Goal: Complete application form

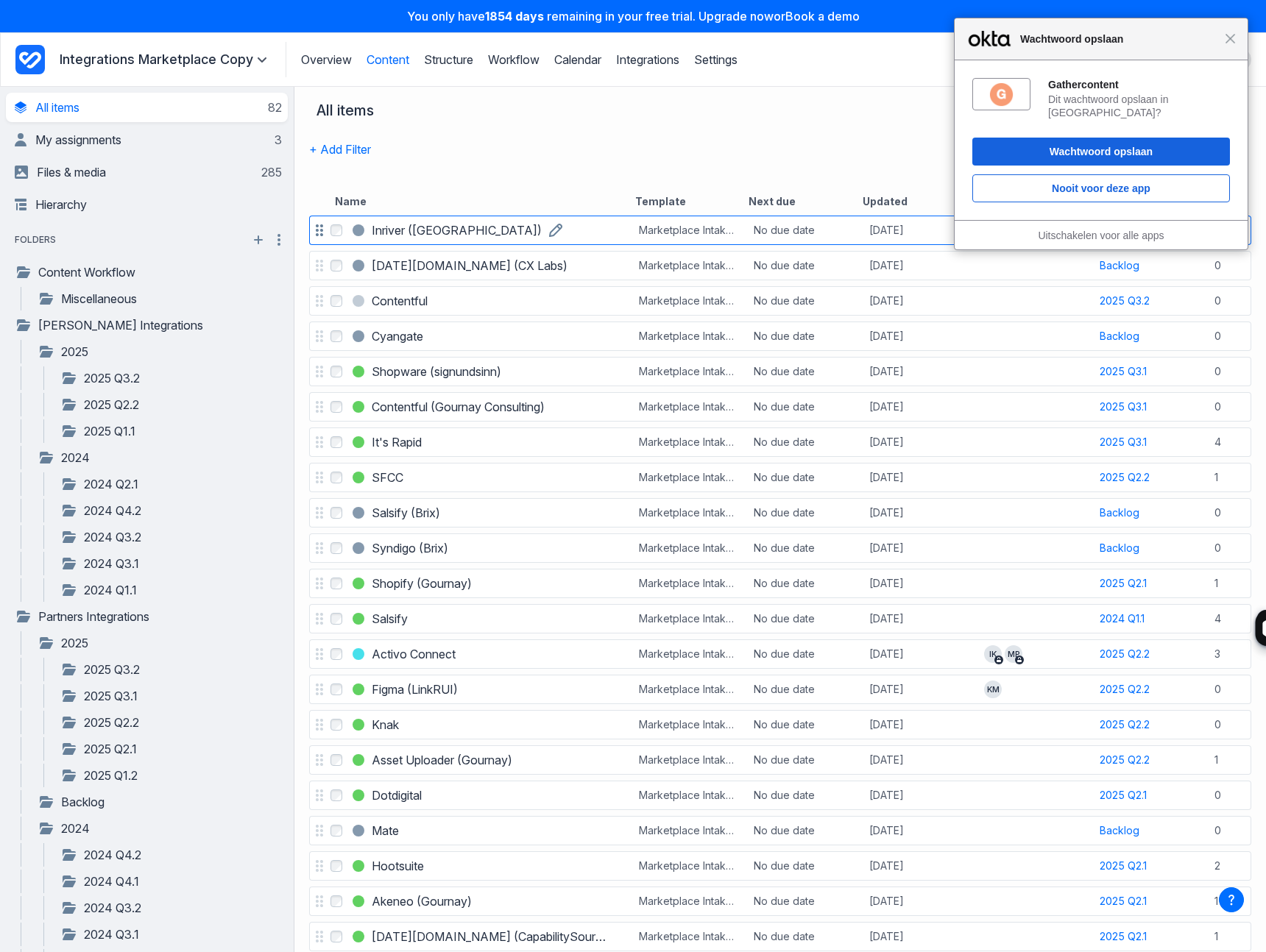
click at [409, 232] on h3 "Inriver ([GEOGRAPHIC_DATA])" at bounding box center [456, 230] width 170 height 18
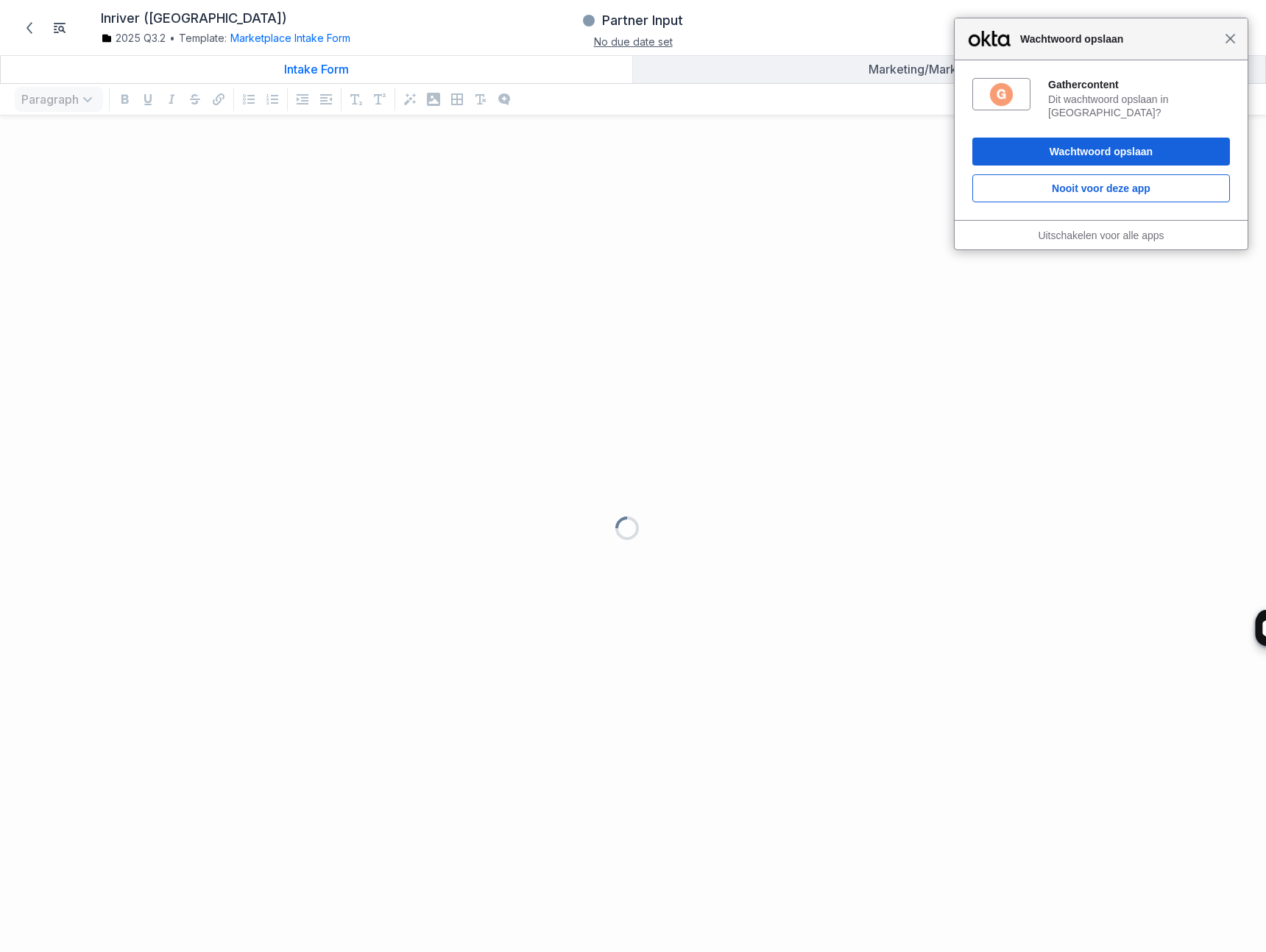
click at [1229, 40] on span "Sluiten" at bounding box center [1230, 38] width 11 height 11
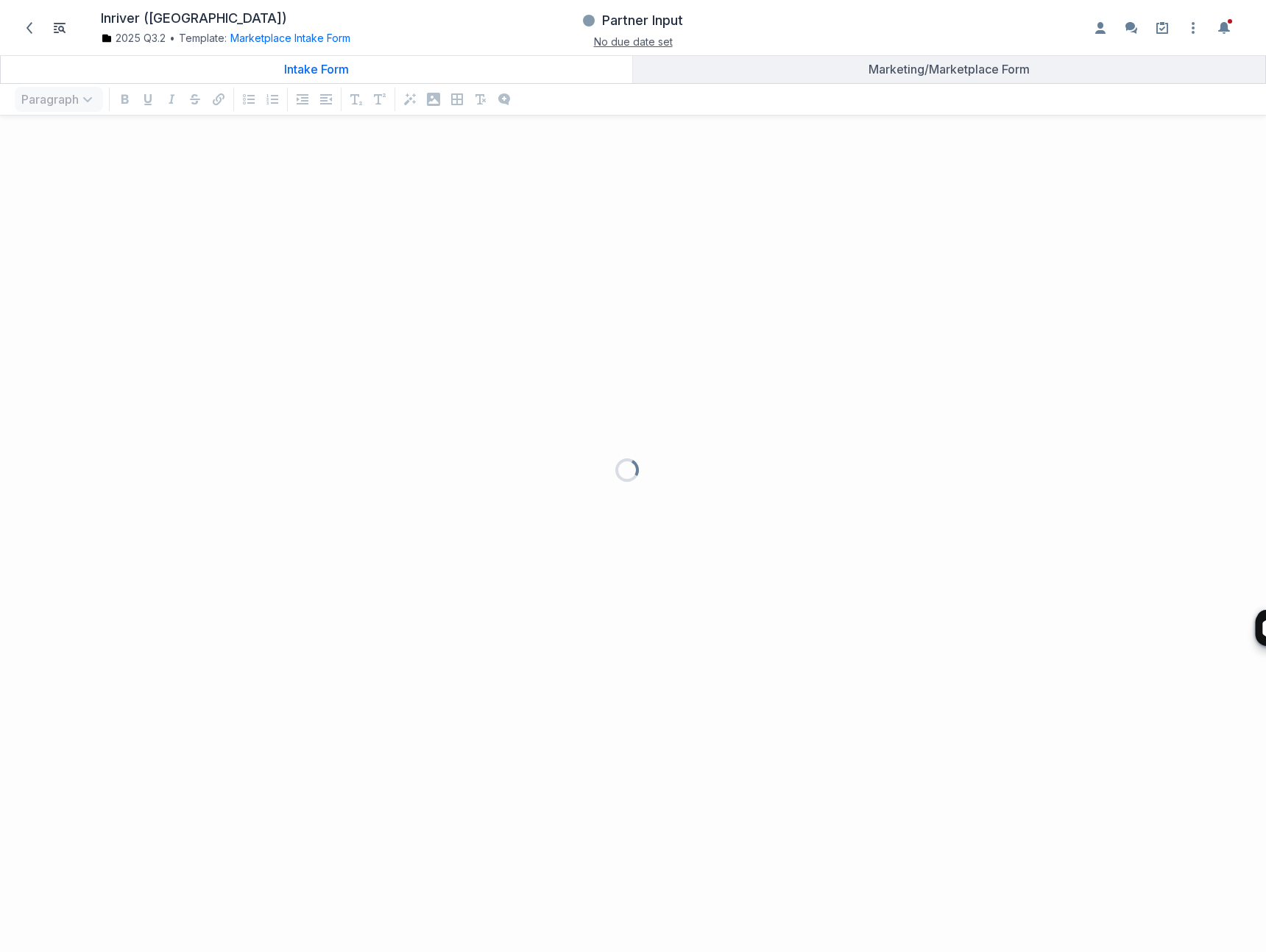
scroll to position [796, 1244]
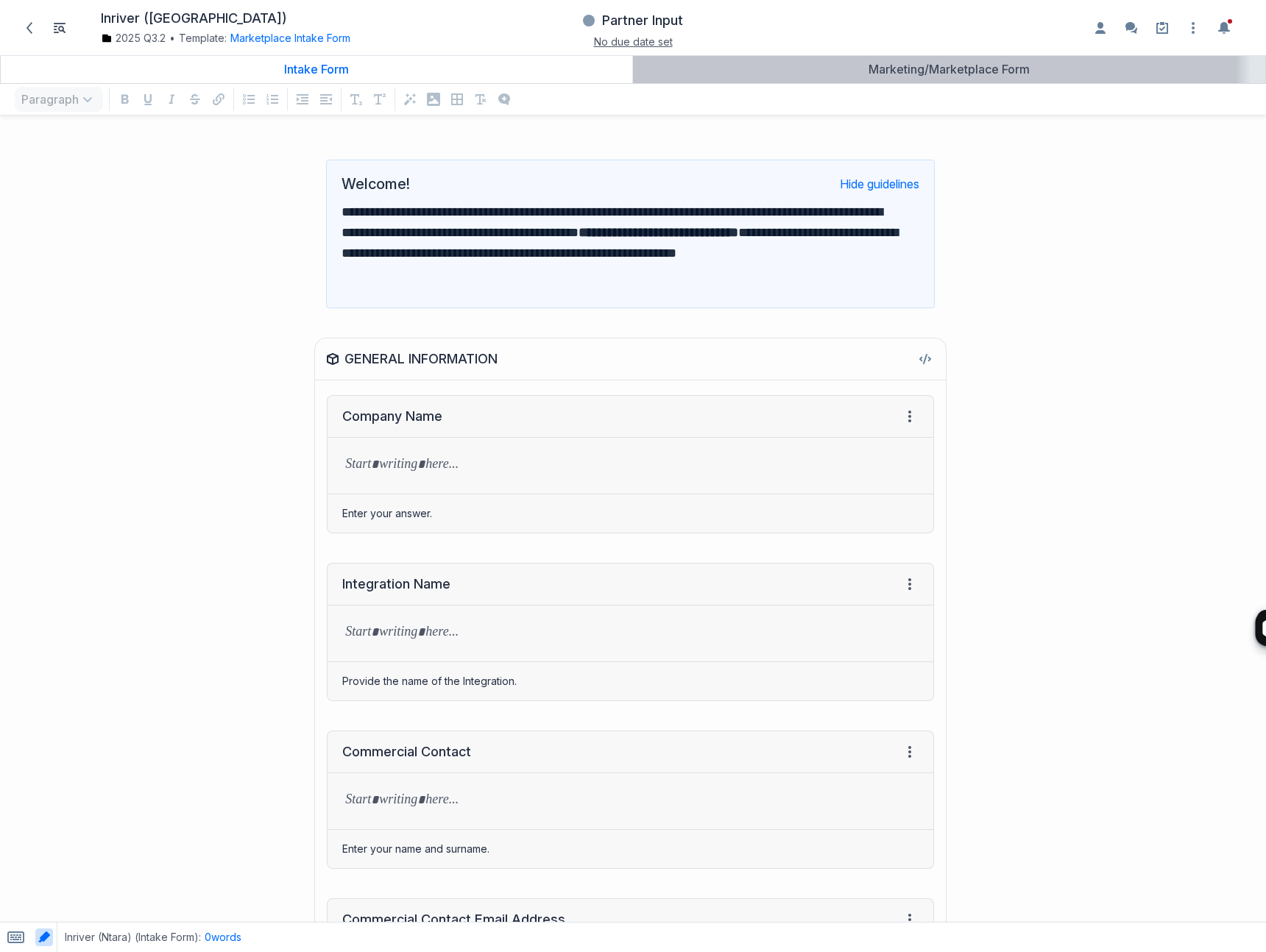
click at [874, 78] on link "Marketing/Marketplace Form" at bounding box center [948, 69] width 632 height 28
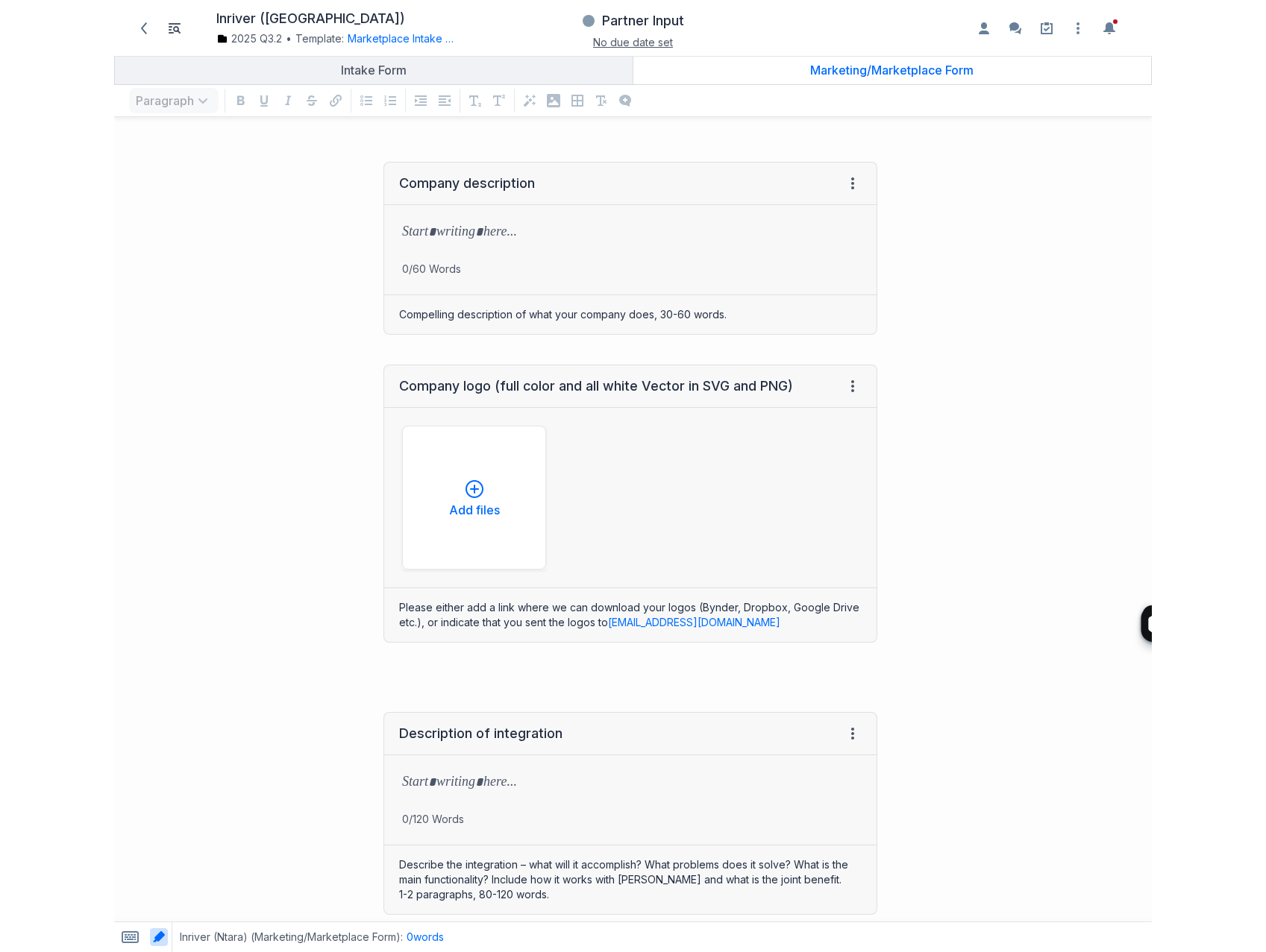
scroll to position [793, 1243]
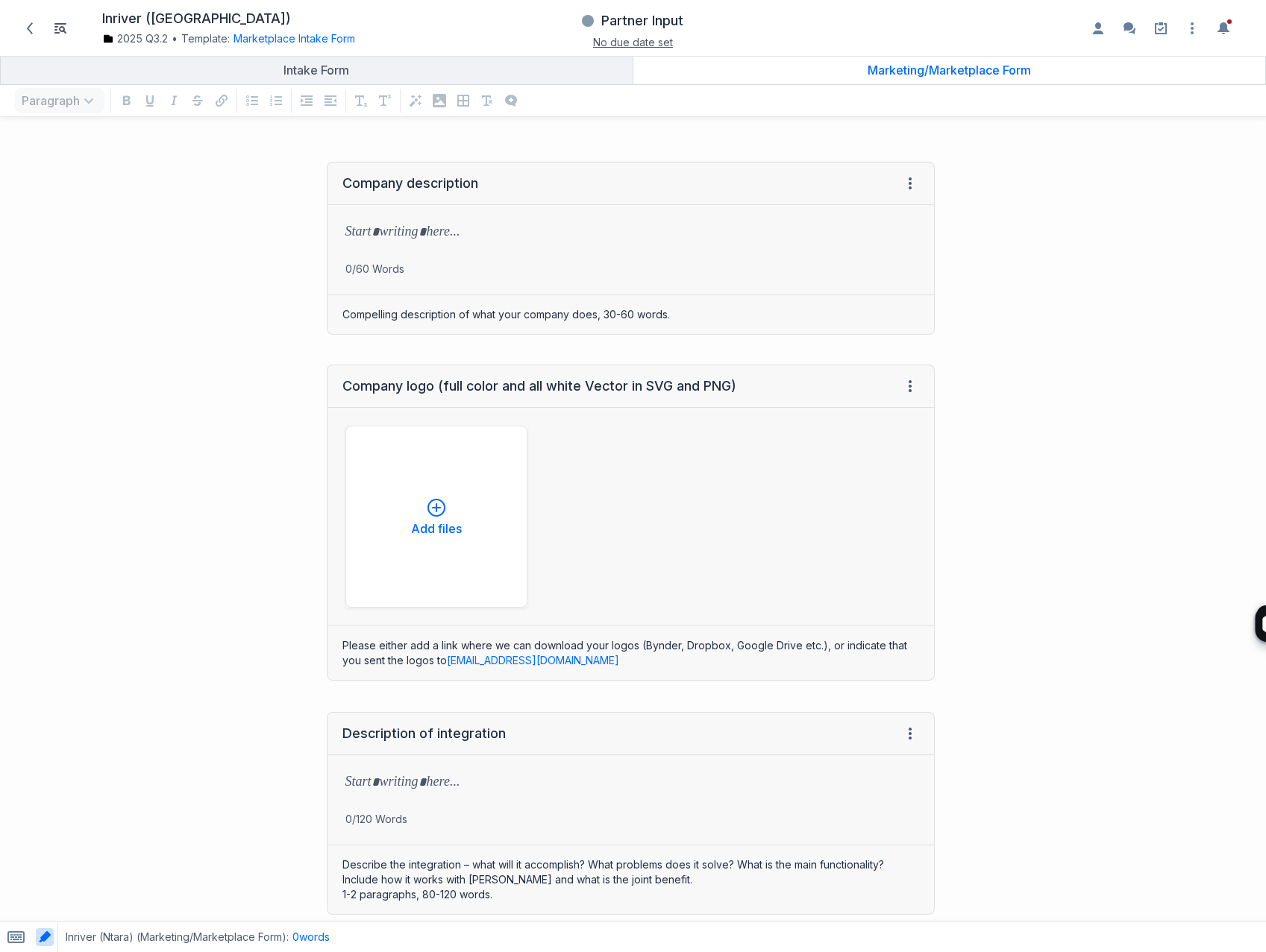
click at [887, 66] on div "Marketing/Marketplace Form" at bounding box center [949, 69] width 621 height 15
click at [939, 66] on div "Marketing/Marketplace Form" at bounding box center [949, 69] width 621 height 15
click at [443, 230] on p "grid" at bounding box center [630, 233] width 570 height 21
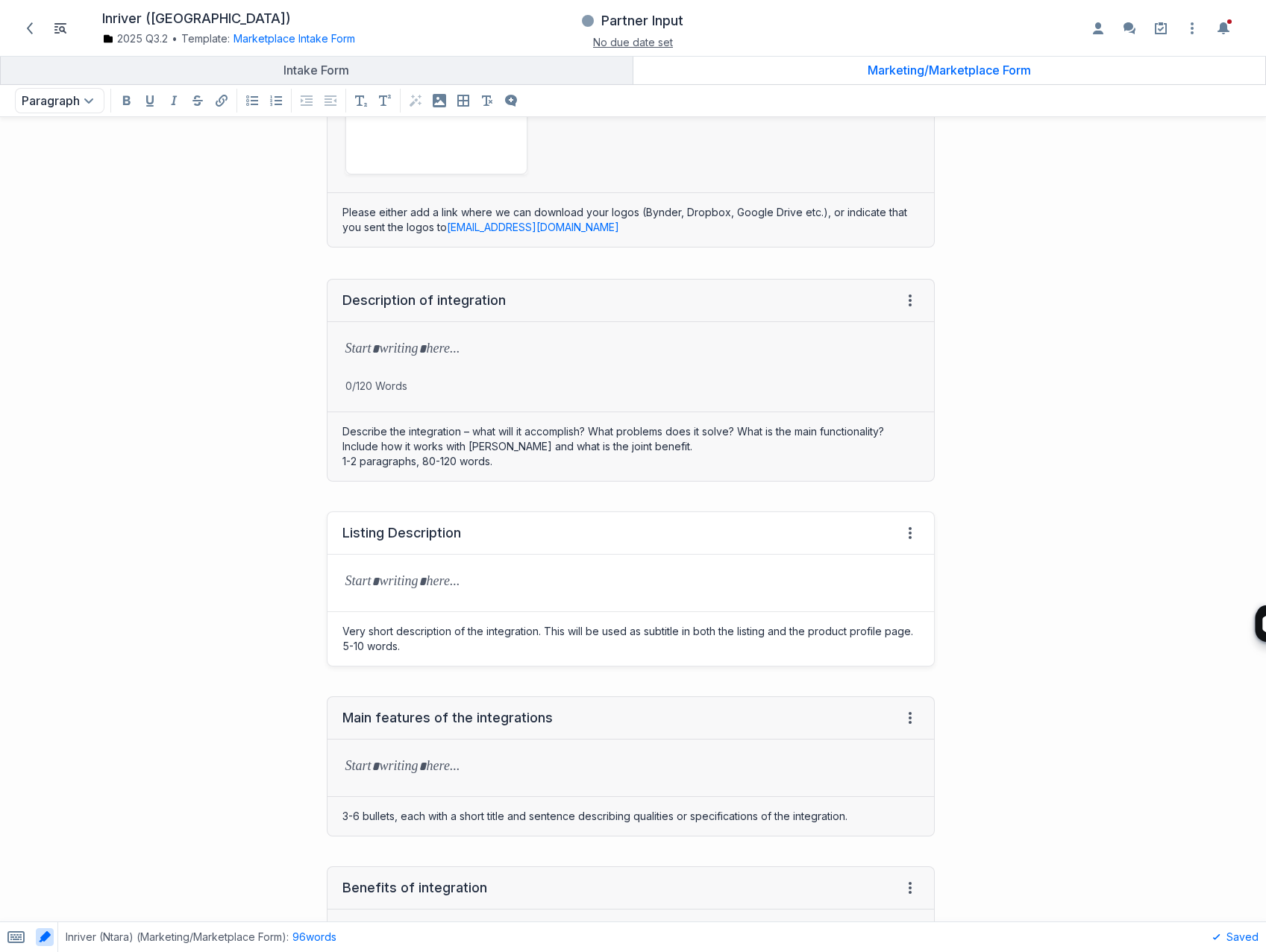
scroll to position [753, 0]
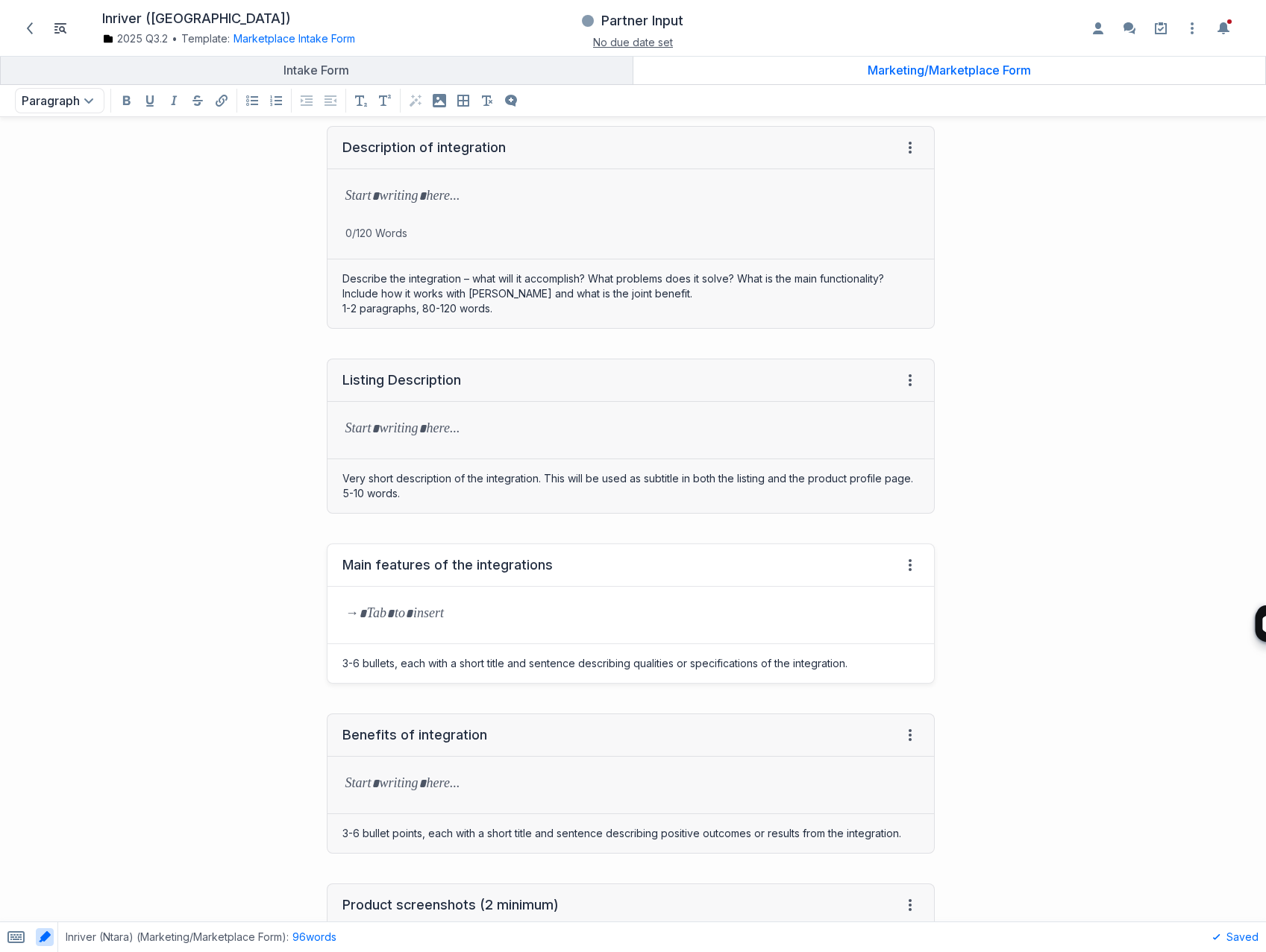
click at [370, 613] on p "grid" at bounding box center [630, 614] width 570 height 21
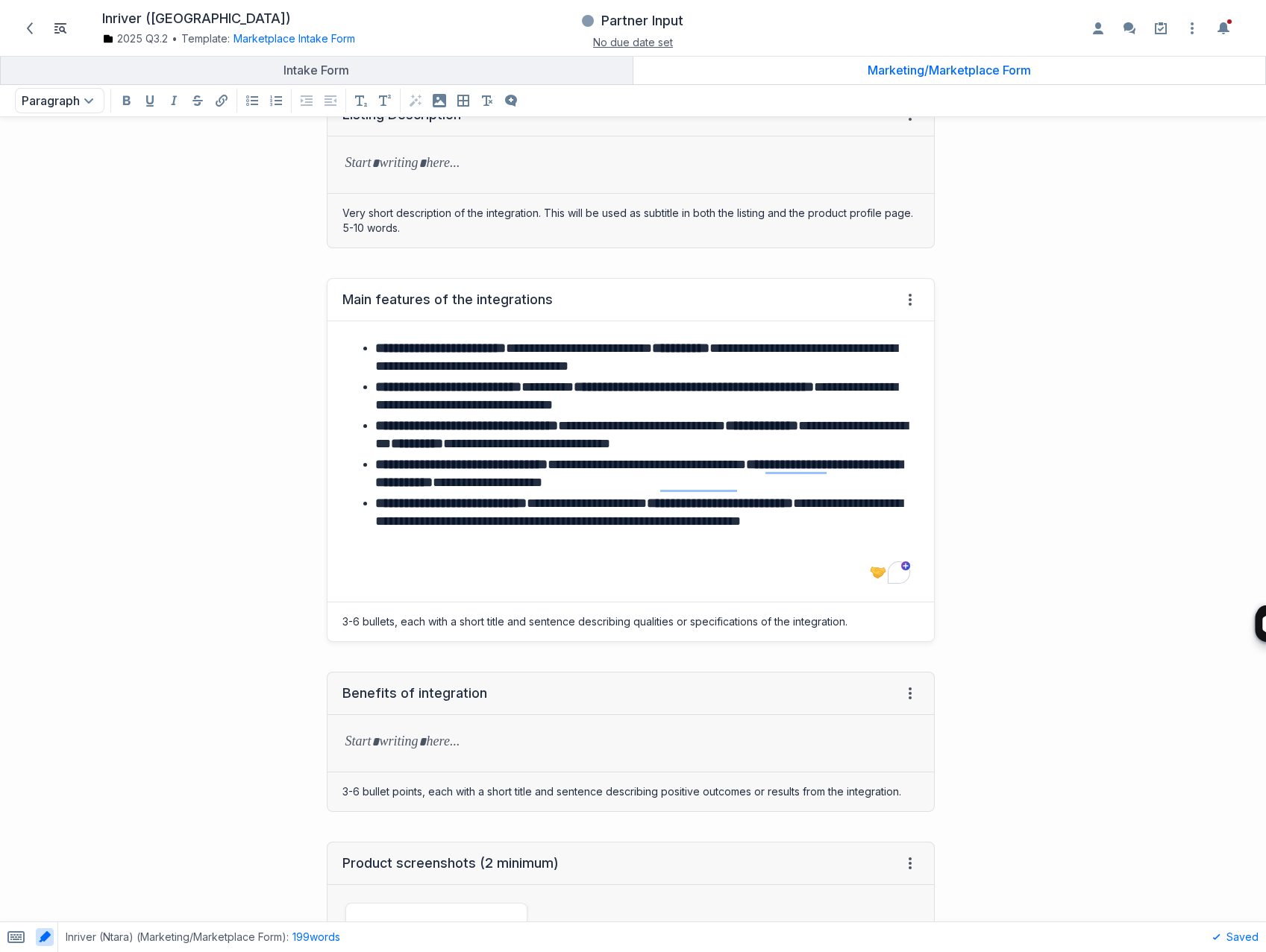
scroll to position [1072, 0]
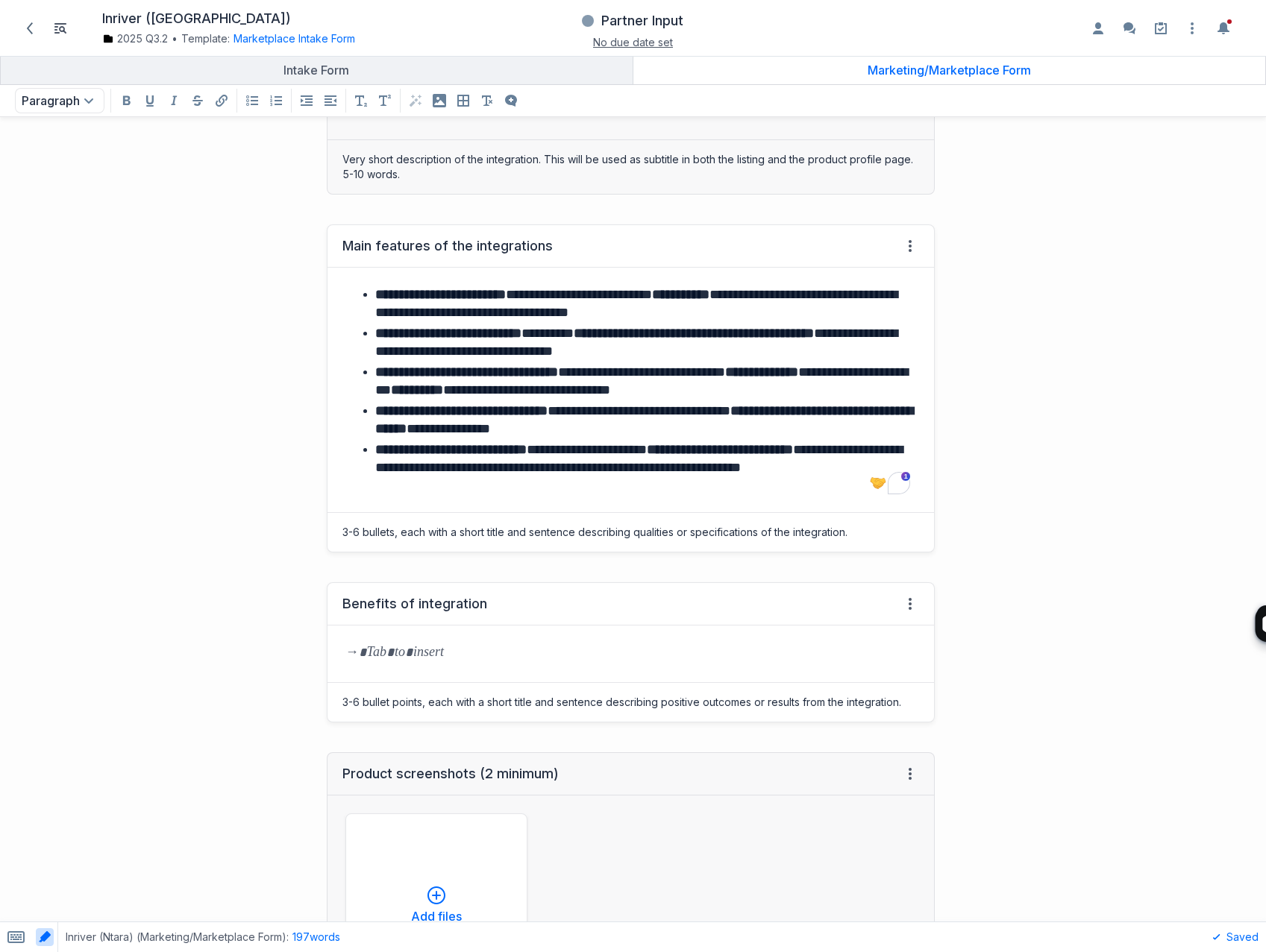
click at [412, 655] on p "grid" at bounding box center [630, 653] width 570 height 21
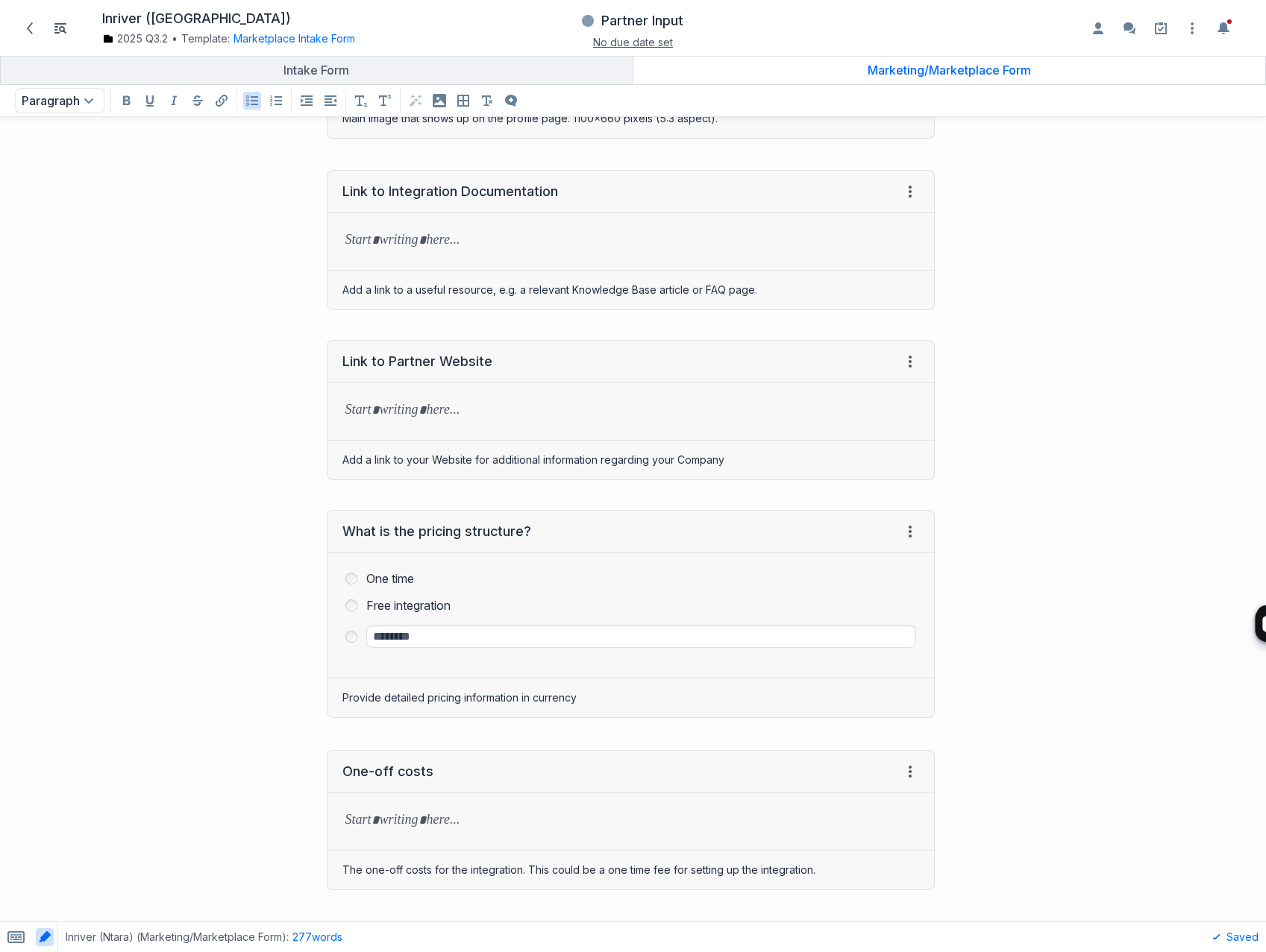
scroll to position [2941, 0]
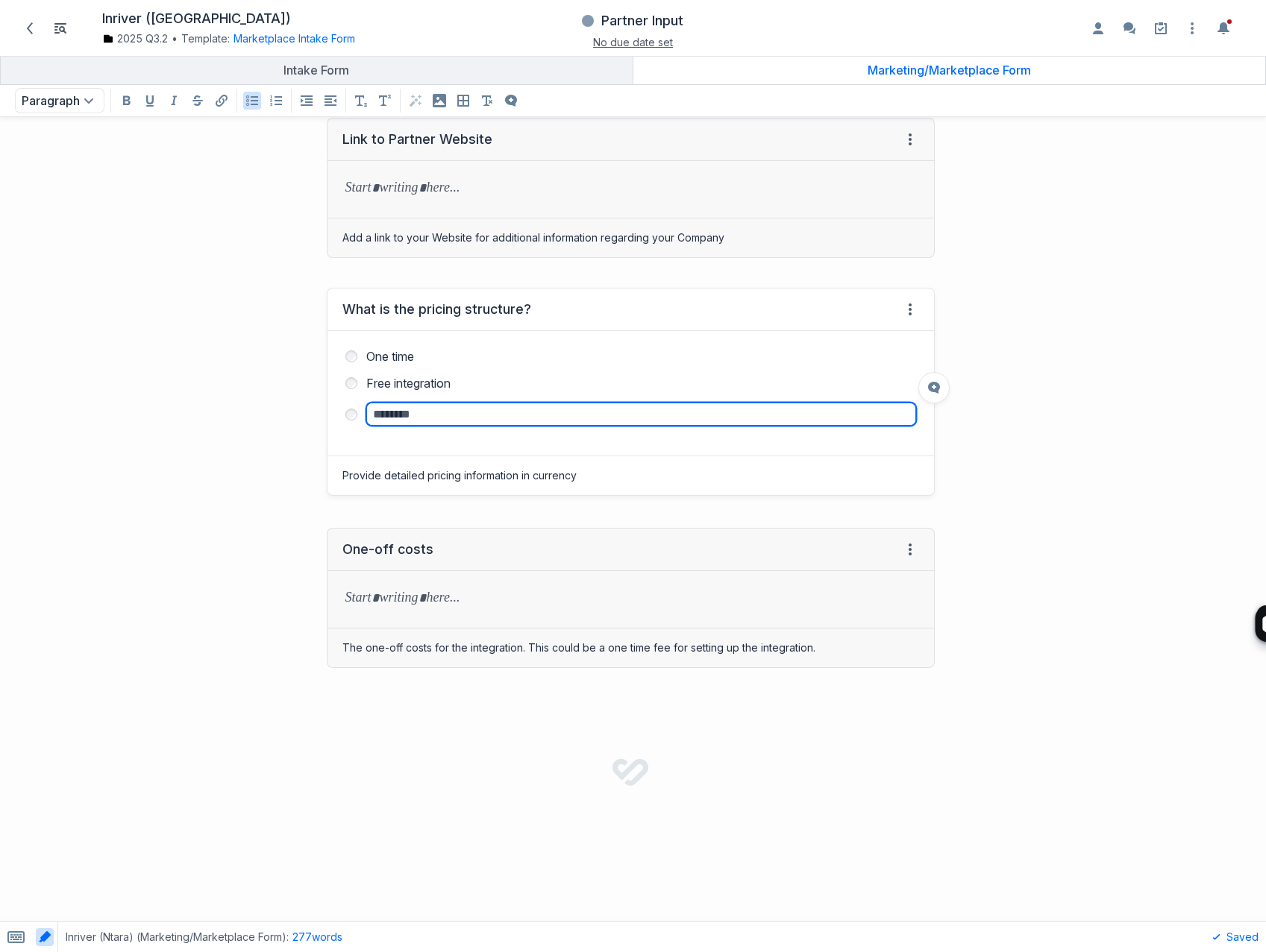
click at [374, 414] on input "Other option value" at bounding box center [640, 414] width 550 height 23
click at [378, 416] on input "Other option value" at bounding box center [640, 414] width 550 height 23
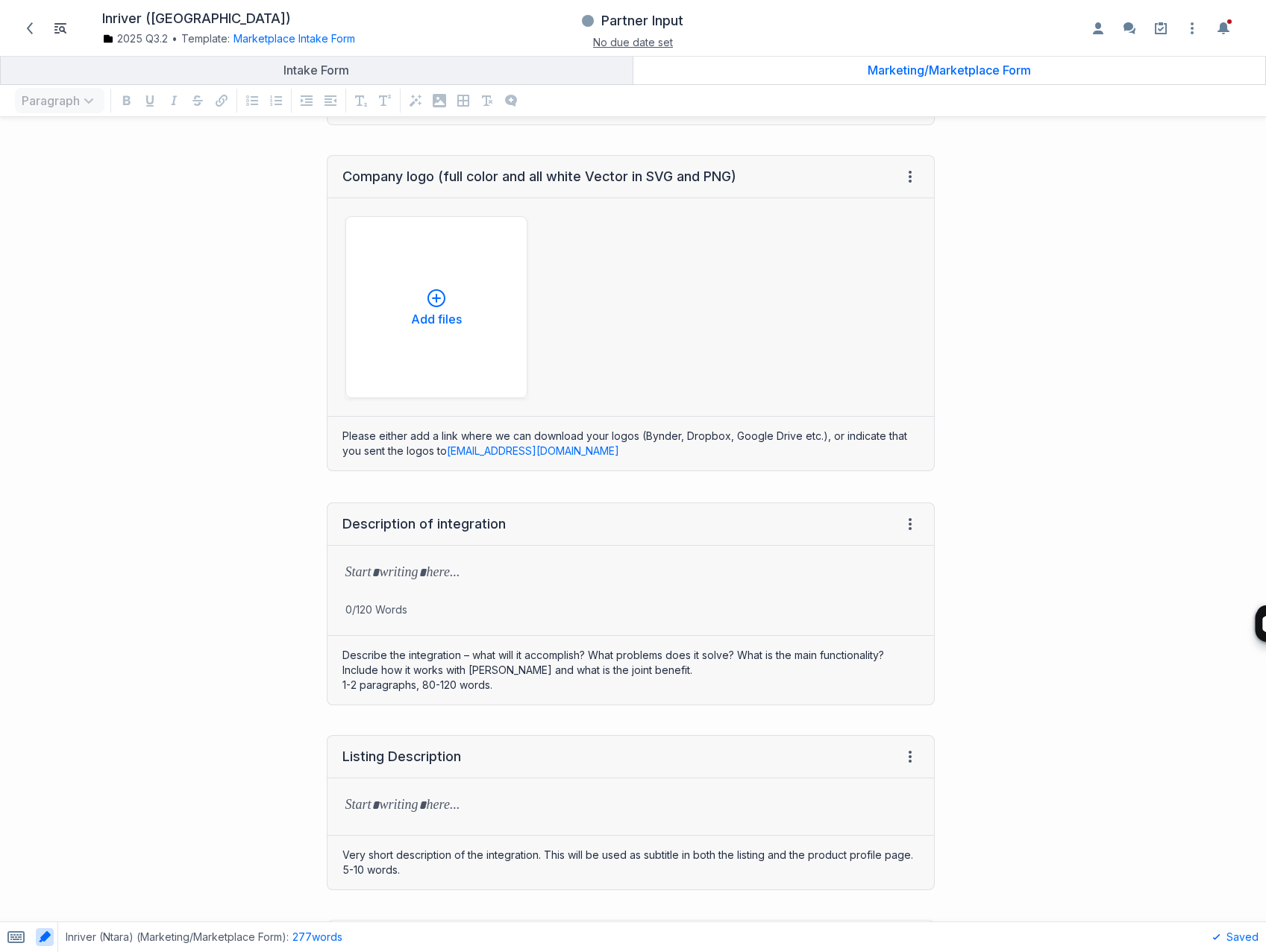
scroll to position [105, 0]
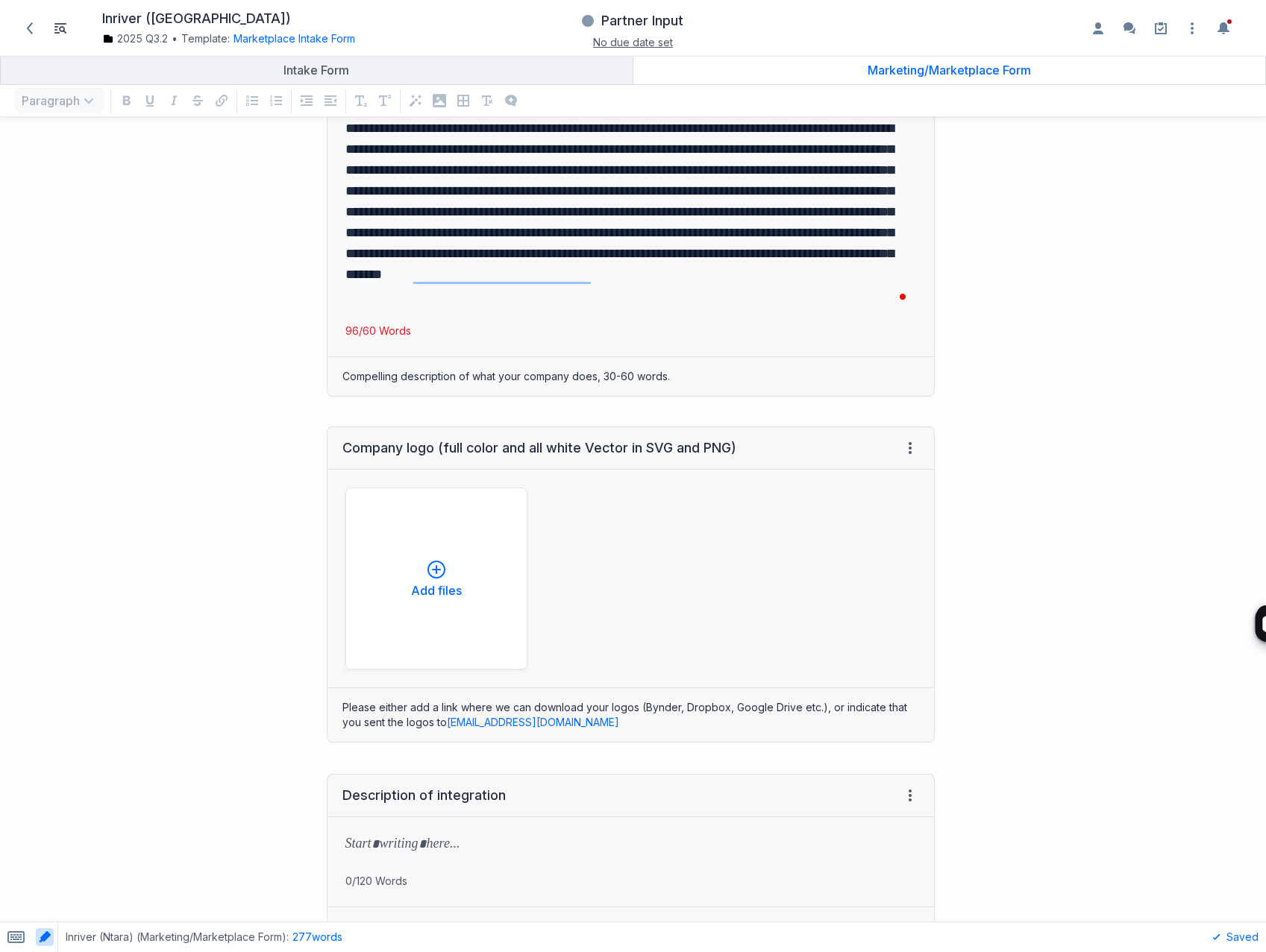
click at [137, 216] on div "**********" at bounding box center [475, 227] width 934 height 370
